Goal: Task Accomplishment & Management: Manage account settings

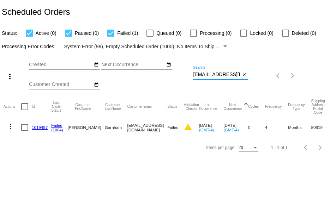
drag, startPoint x: 193, startPoint y: 75, endPoint x: 261, endPoint y: 79, distance: 67.8
click at [261, 79] on div "more_vert Sep Jan Feb Mar [DATE]" at bounding box center [165, 73] width 330 height 45
paste input "jenningsjennifer316@gmai"
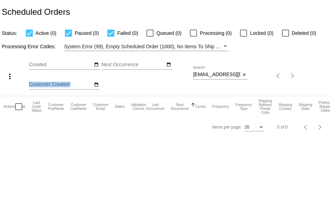
drag, startPoint x: 192, startPoint y: 75, endPoint x: 230, endPoint y: 77, distance: 37.7
click at [230, 77] on div "more_vert Sep Jan Feb Mar [DATE]" at bounding box center [165, 73] width 330 height 45
drag, startPoint x: 197, startPoint y: 76, endPoint x: 193, endPoint y: 74, distance: 4.5
click at [196, 76] on input "[EMAIL_ADDRESS][DOMAIN_NAME]" at bounding box center [216, 75] width 47 height 6
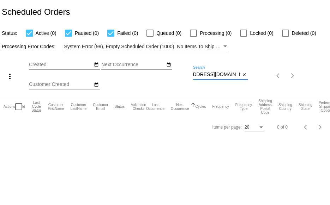
drag, startPoint x: 193, startPoint y: 74, endPoint x: 275, endPoint y: 86, distance: 83.4
click at [275, 86] on div "more_vert Sep Jan Feb Mar [DATE]" at bounding box center [165, 73] width 330 height 45
paste input "radrads310"
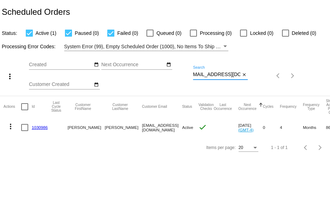
type input "[EMAIL_ADDRESS][DOMAIN_NAME]"
click at [11, 128] on mat-icon "more_vert" at bounding box center [10, 126] width 8 height 8
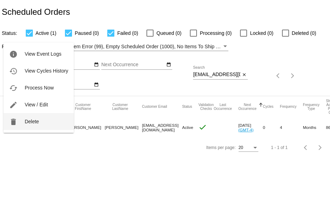
click at [32, 123] on span "Delete" at bounding box center [32, 122] width 14 height 6
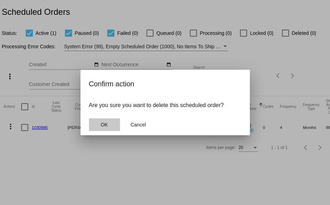
click at [102, 125] on span "OK" at bounding box center [103, 125] width 7 height 6
